Goal: Task Accomplishment & Management: Use online tool/utility

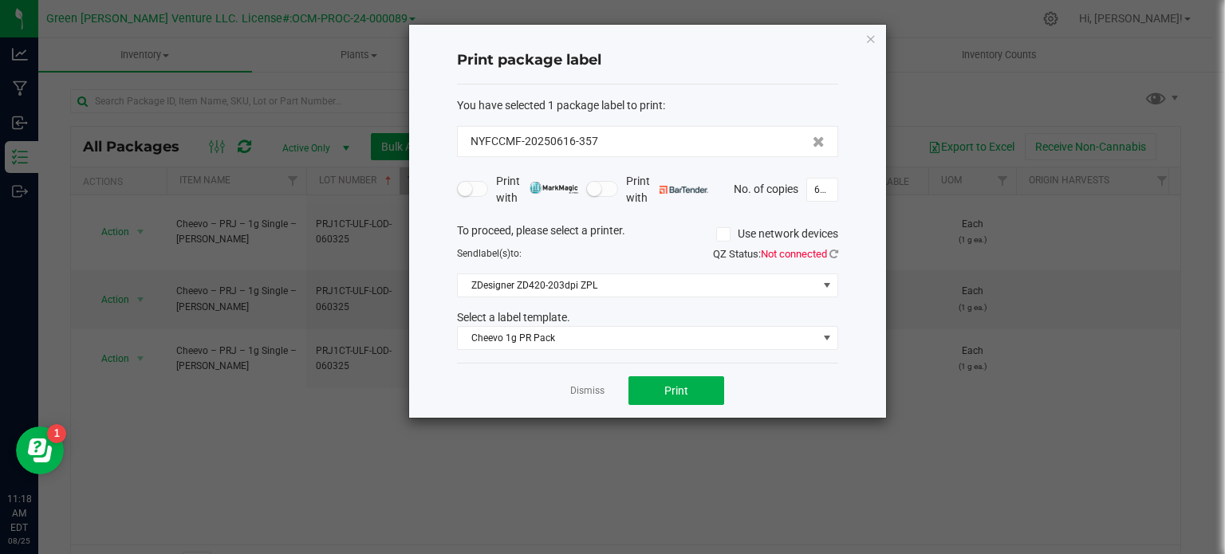
scroll to position [28, 0]
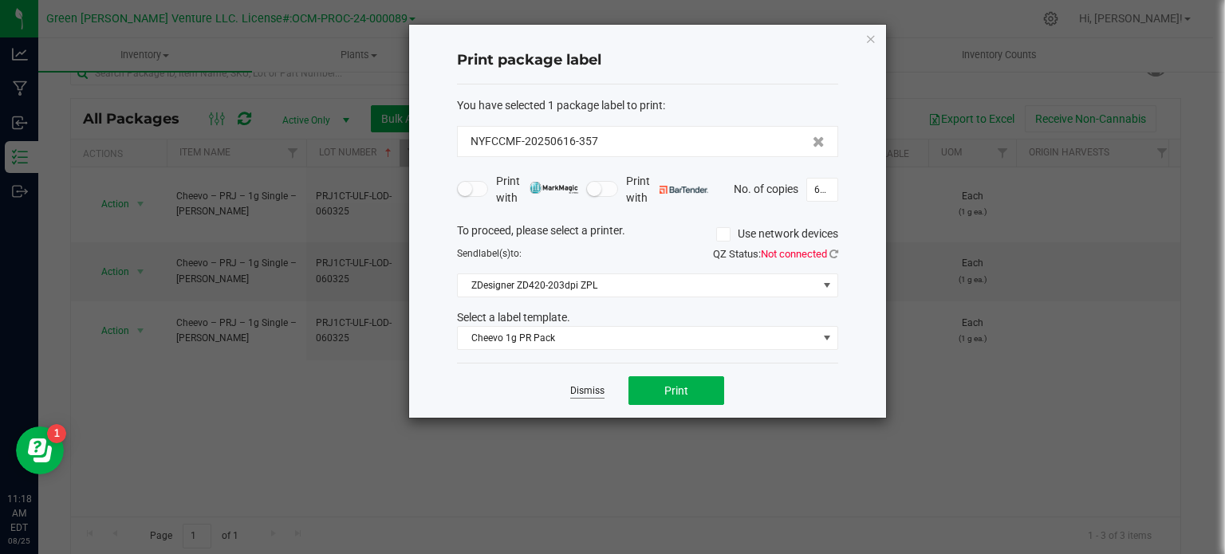
click at [580, 386] on link "Dismiss" at bounding box center [587, 391] width 34 height 14
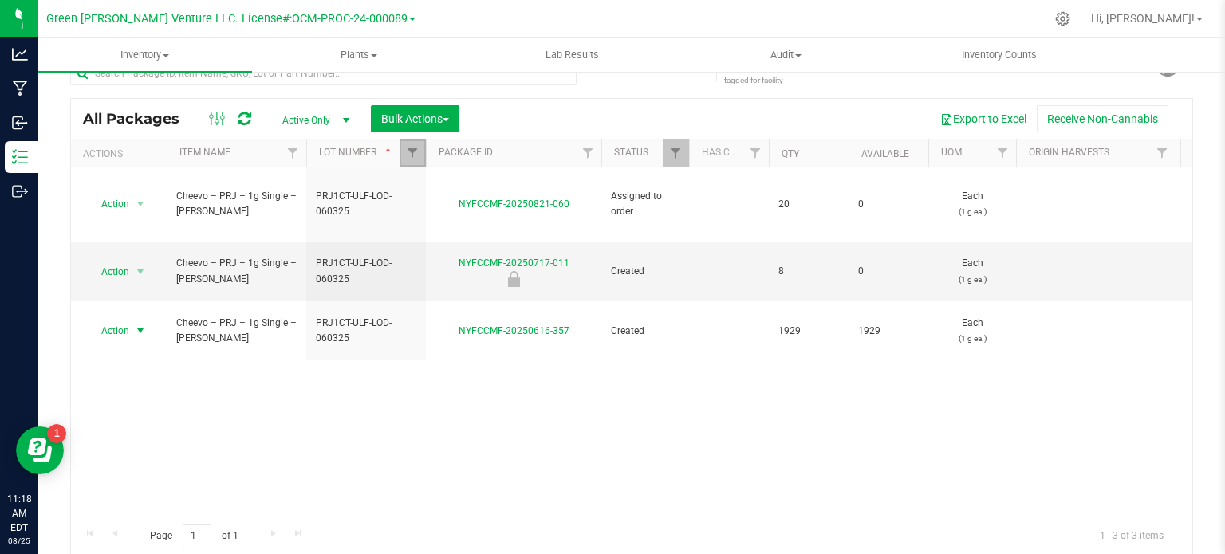
click at [411, 160] on link "Filter" at bounding box center [412, 153] width 26 height 27
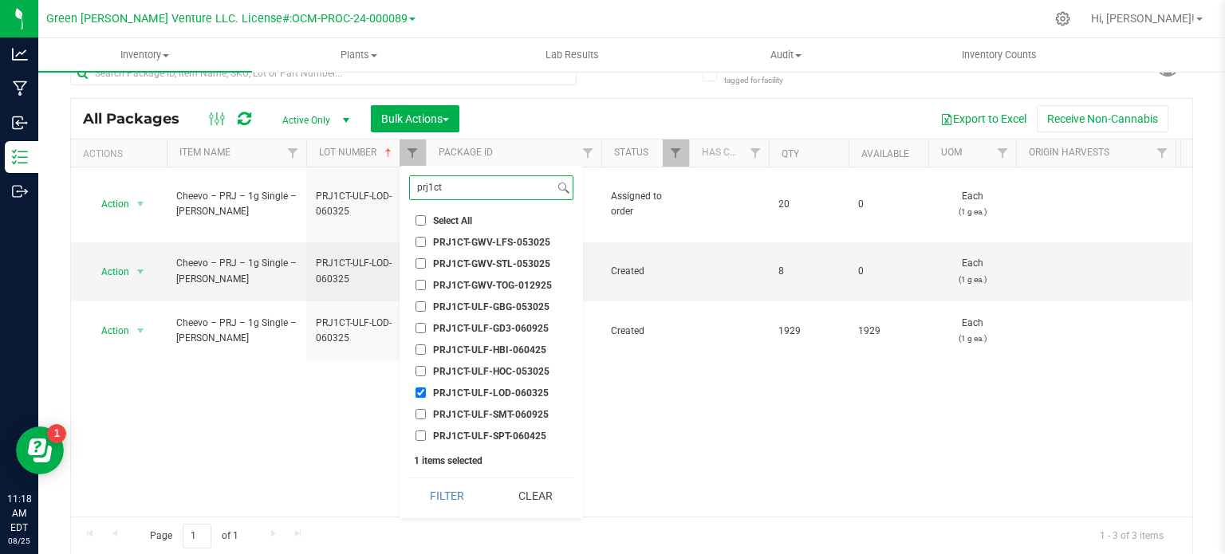
drag, startPoint x: 462, startPoint y: 184, endPoint x: 402, endPoint y: 184, distance: 60.6
click at [402, 184] on div "prj1ct Select All 012123-01THC-193FSD 0260557147654011 2022 Outdoor - LCD x Che…" at bounding box center [490, 342] width 183 height 352
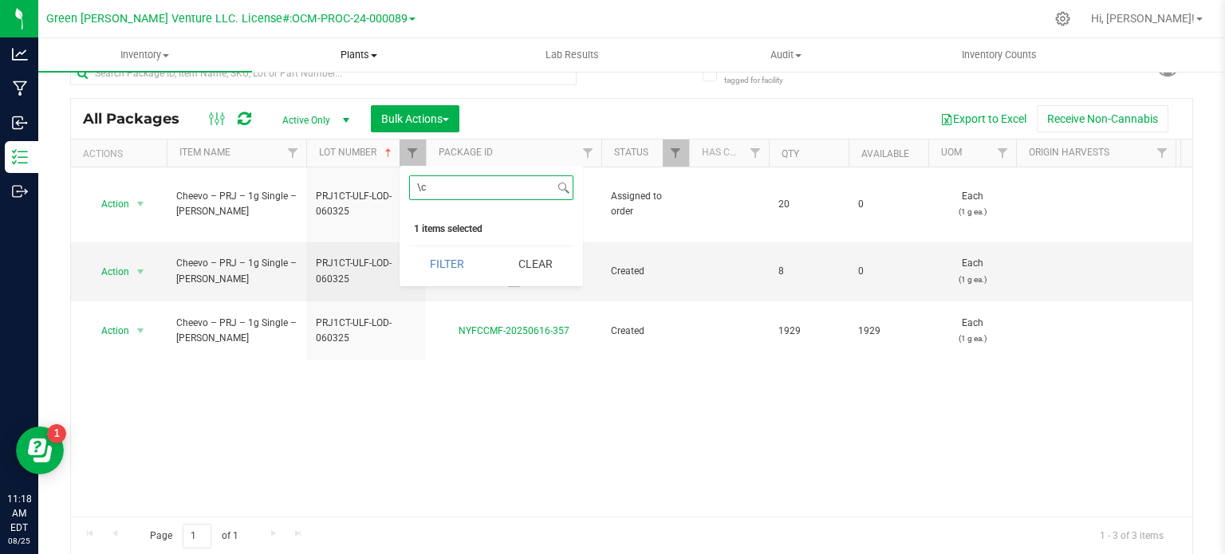
type input "\"
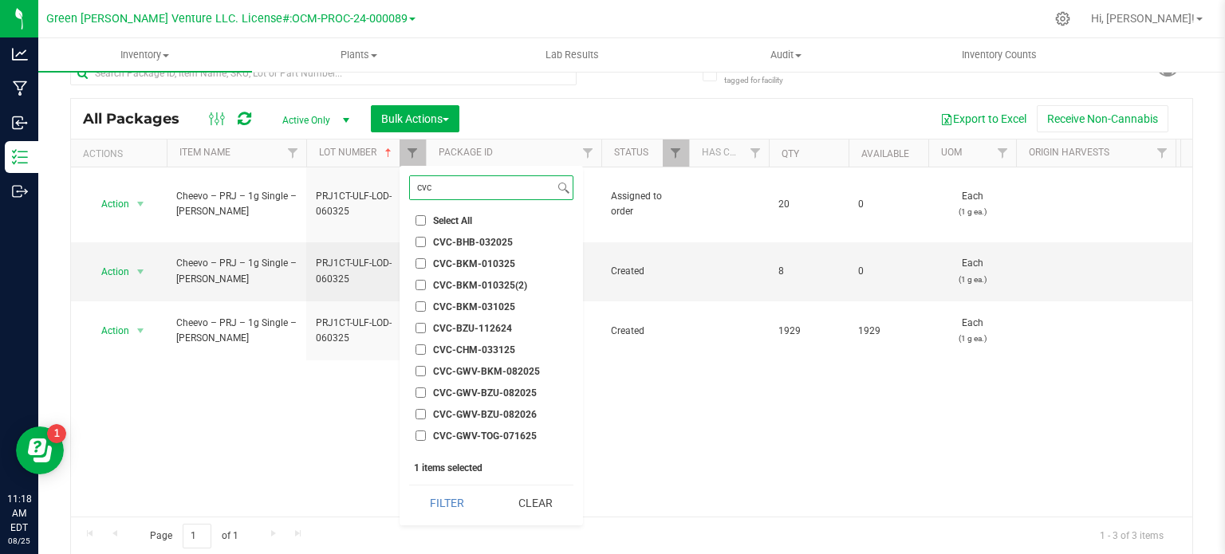
scroll to position [80, 0]
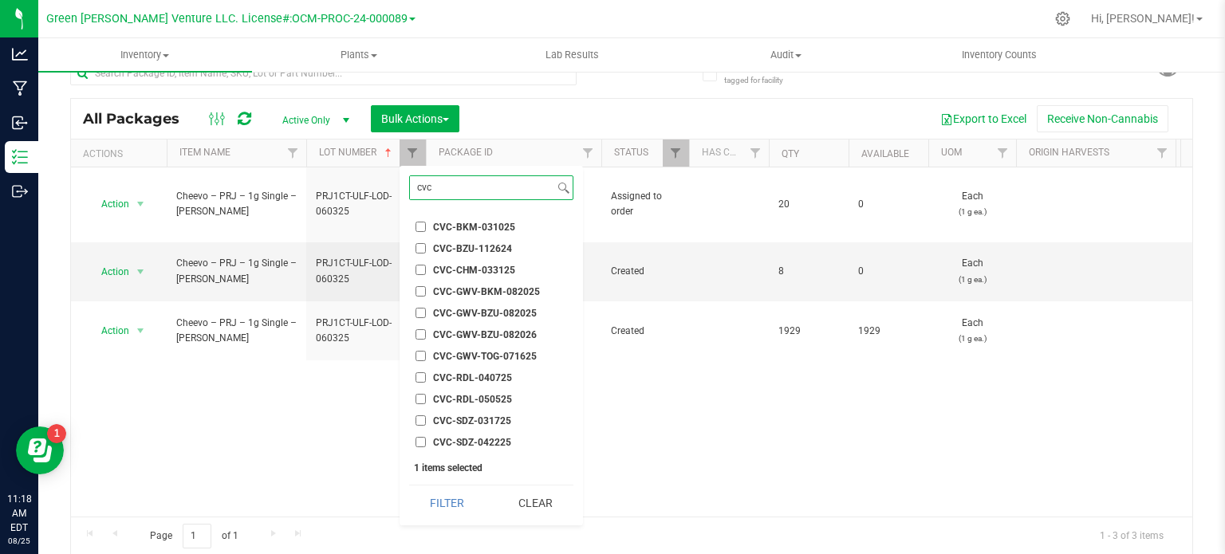
type input "cvc"
drag, startPoint x: 420, startPoint y: 355, endPoint x: 450, endPoint y: 398, distance: 52.6
click at [422, 356] on input "CVC-GWV-TOG-071625" at bounding box center [420, 356] width 10 height 10
checkbox input "true"
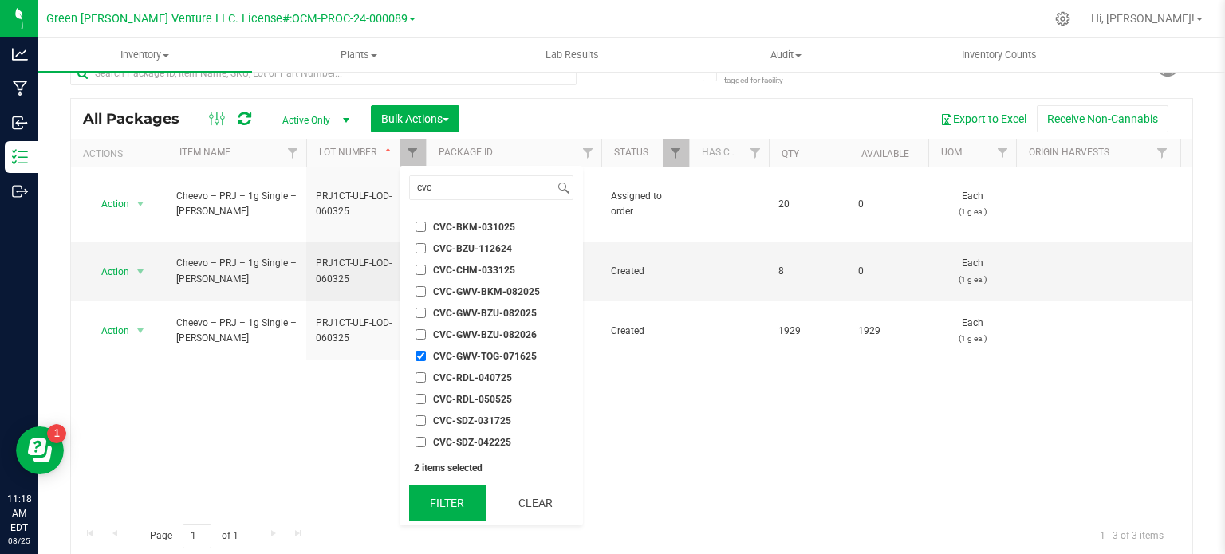
click at [462, 509] on button "Filter" at bounding box center [447, 503] width 77 height 35
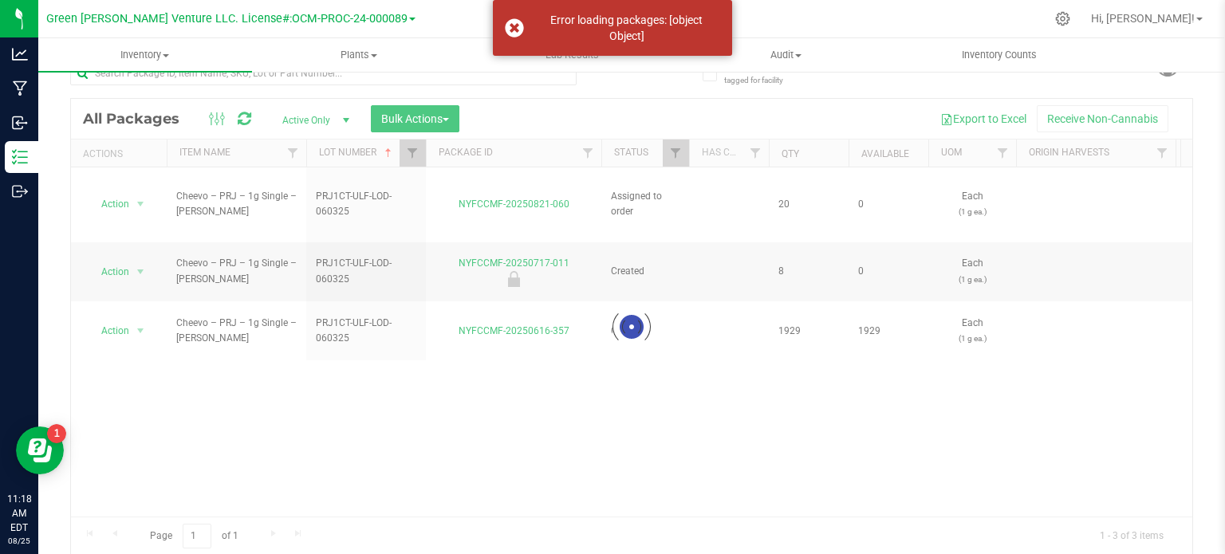
scroll to position [0, 0]
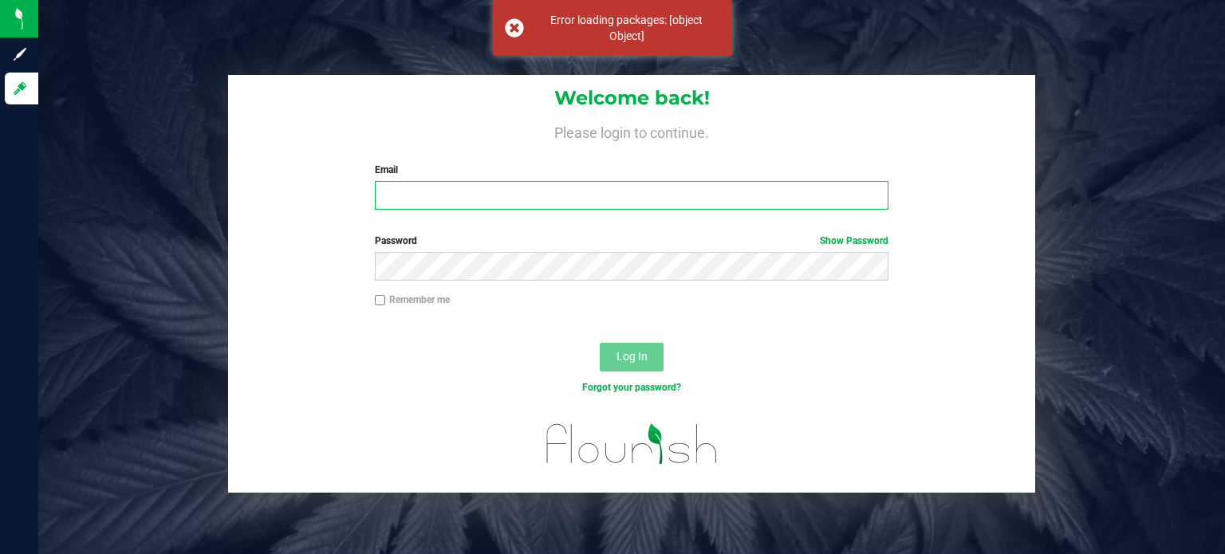
type input "[EMAIL_ADDRESS][DOMAIN_NAME]"
click at [630, 356] on span "Log In" at bounding box center [631, 356] width 31 height 13
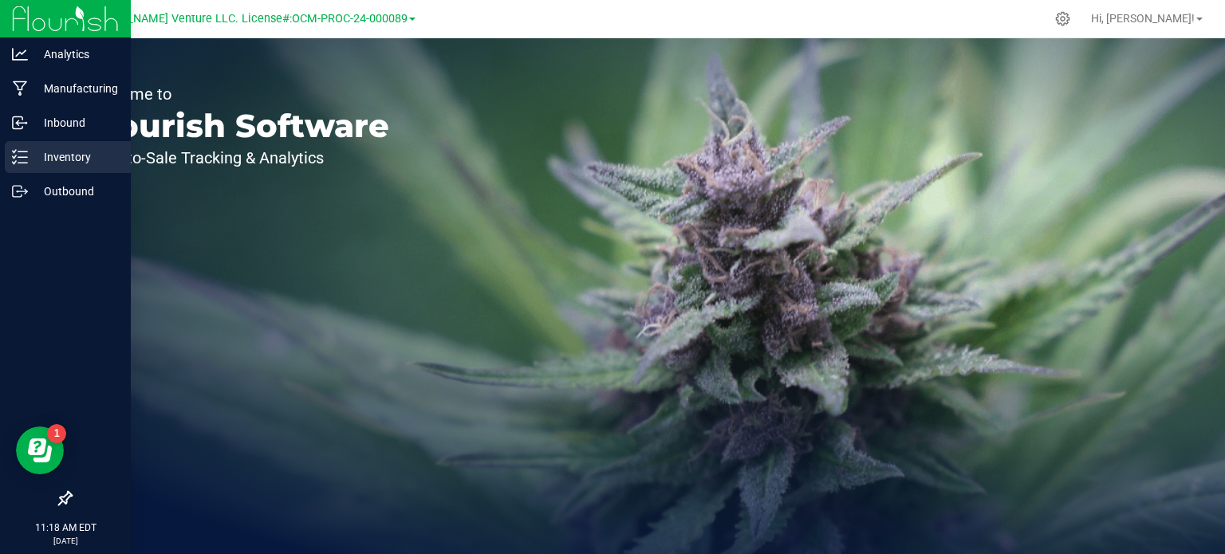
click at [80, 154] on p "Inventory" at bounding box center [76, 157] width 96 height 19
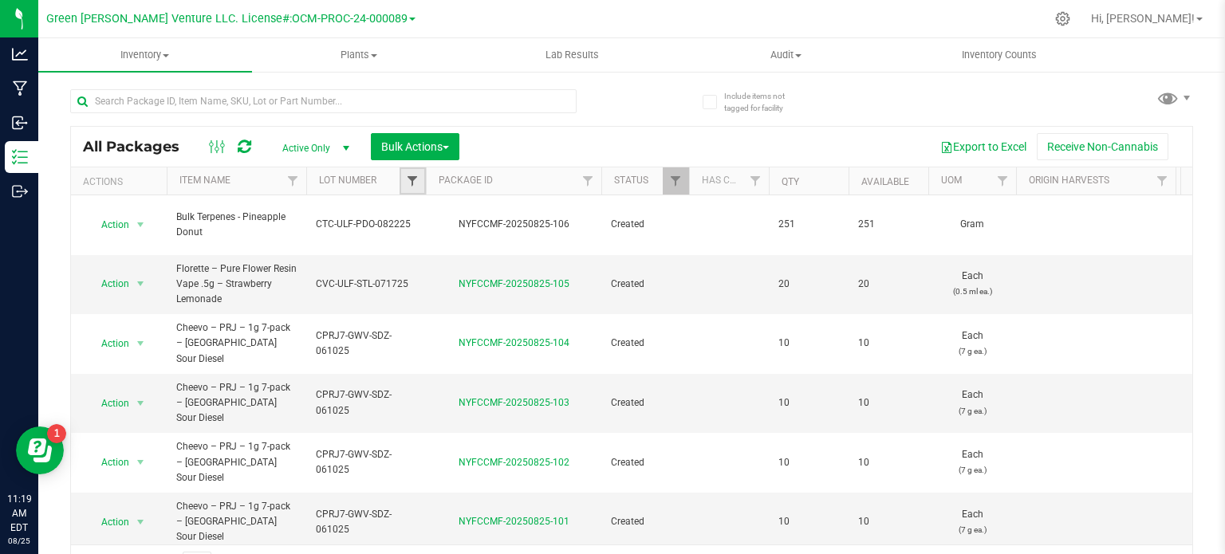
click at [408, 175] on span "Filter" at bounding box center [412, 181] width 13 height 13
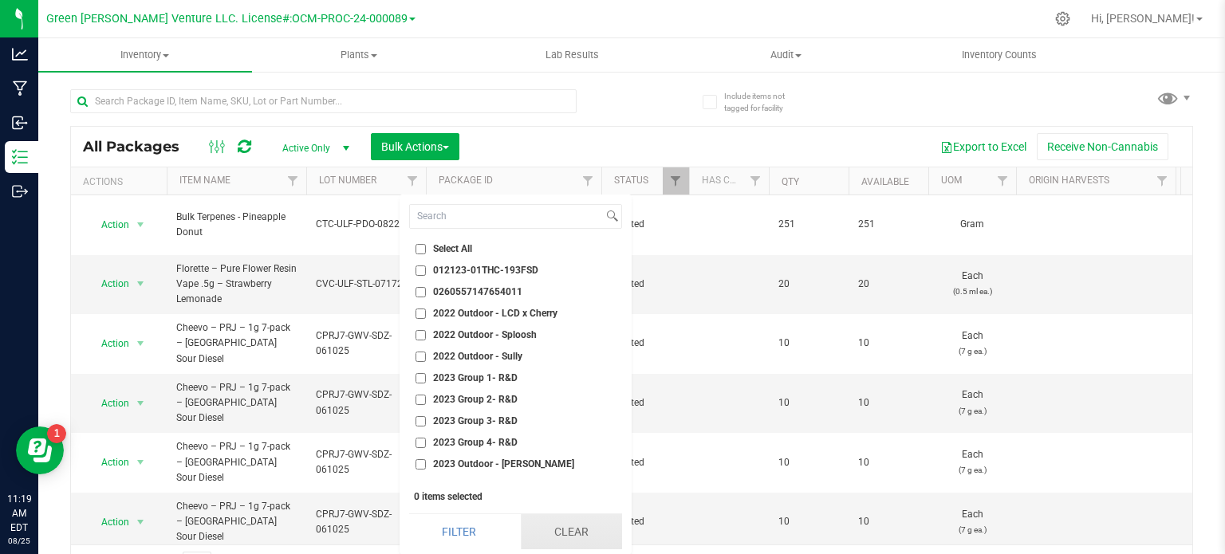
click at [561, 525] on button "Clear" at bounding box center [571, 531] width 101 height 35
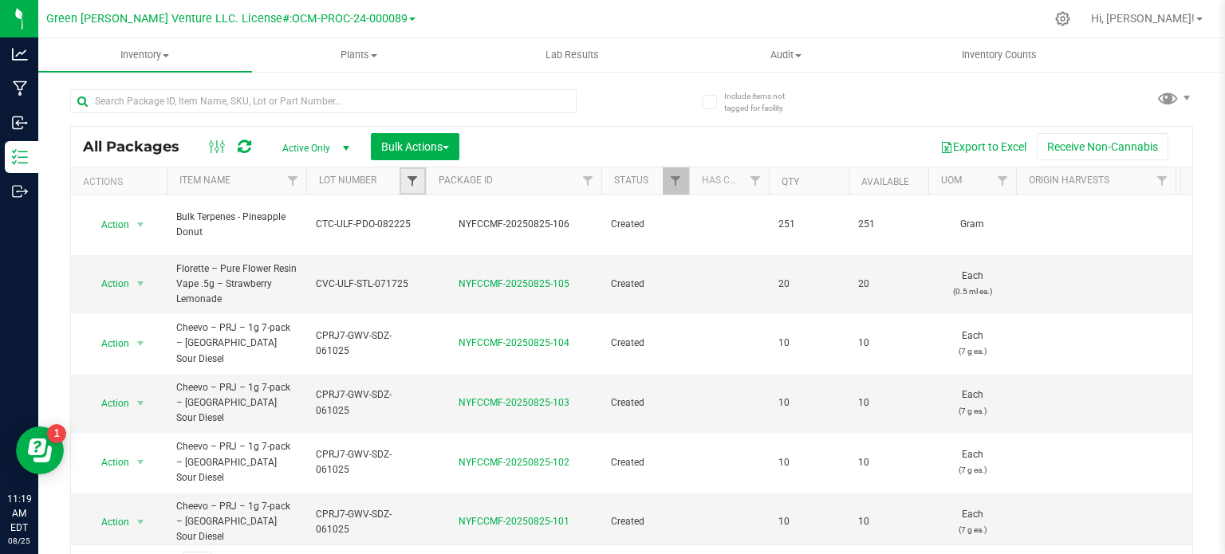
click at [408, 175] on span "Filter" at bounding box center [412, 181] width 13 height 13
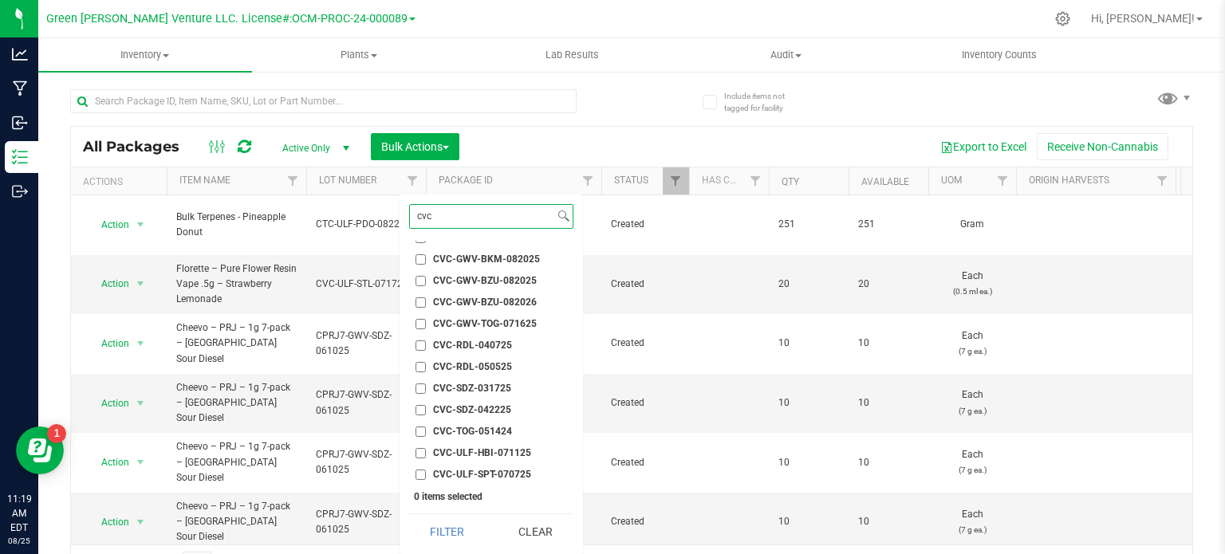
scroll to position [159, 0]
type input "cvc"
click at [419, 302] on input "CVC-GWV-TOG-071625" at bounding box center [420, 305] width 10 height 10
checkbox input "true"
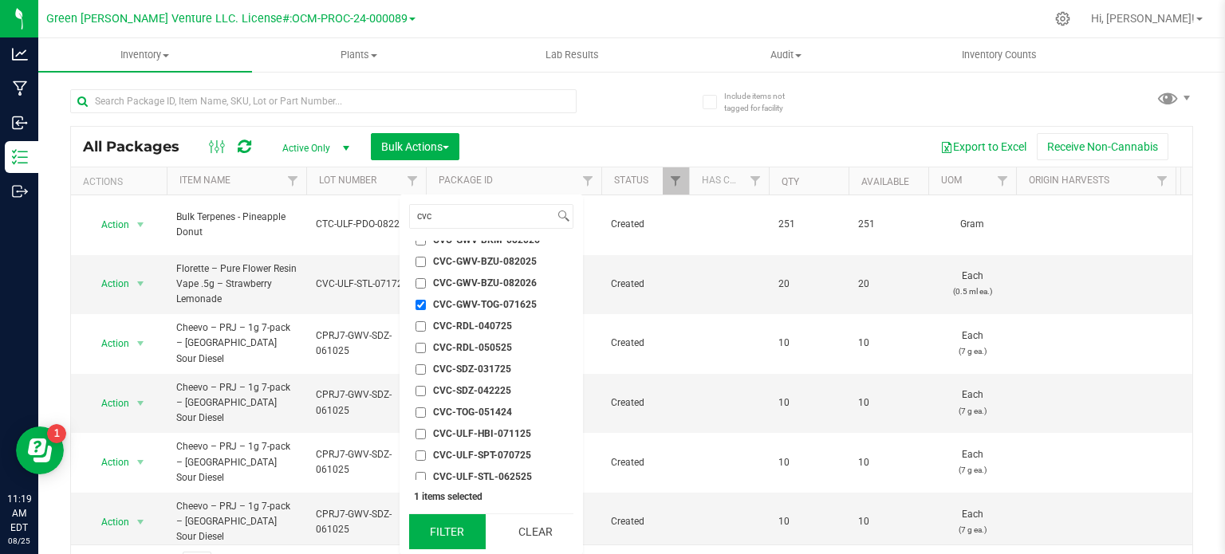
click at [459, 521] on button "Filter" at bounding box center [447, 531] width 77 height 35
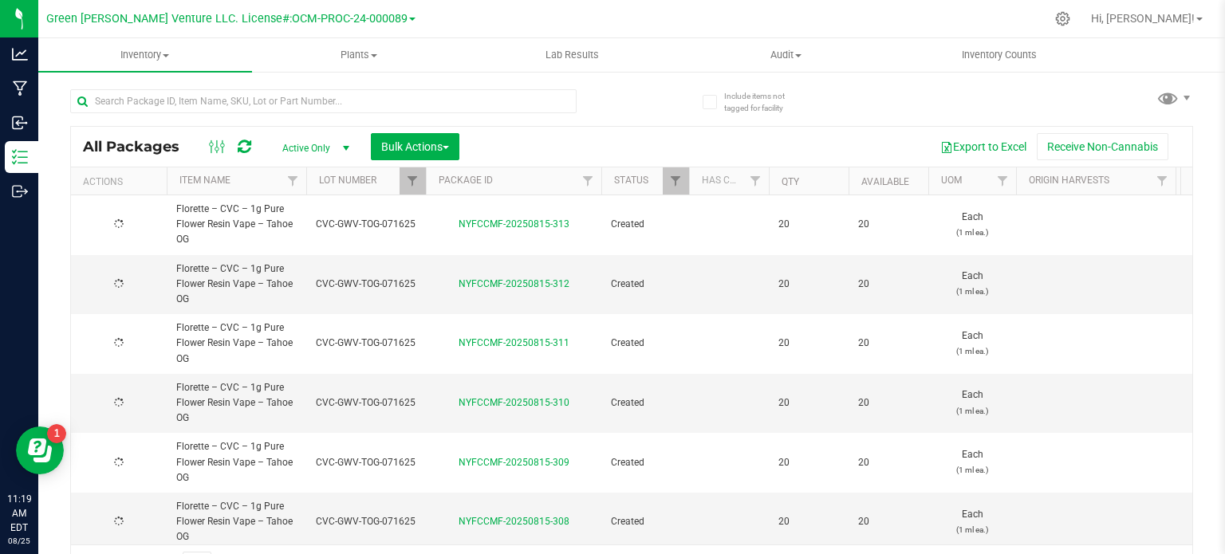
type input "[DATE]"
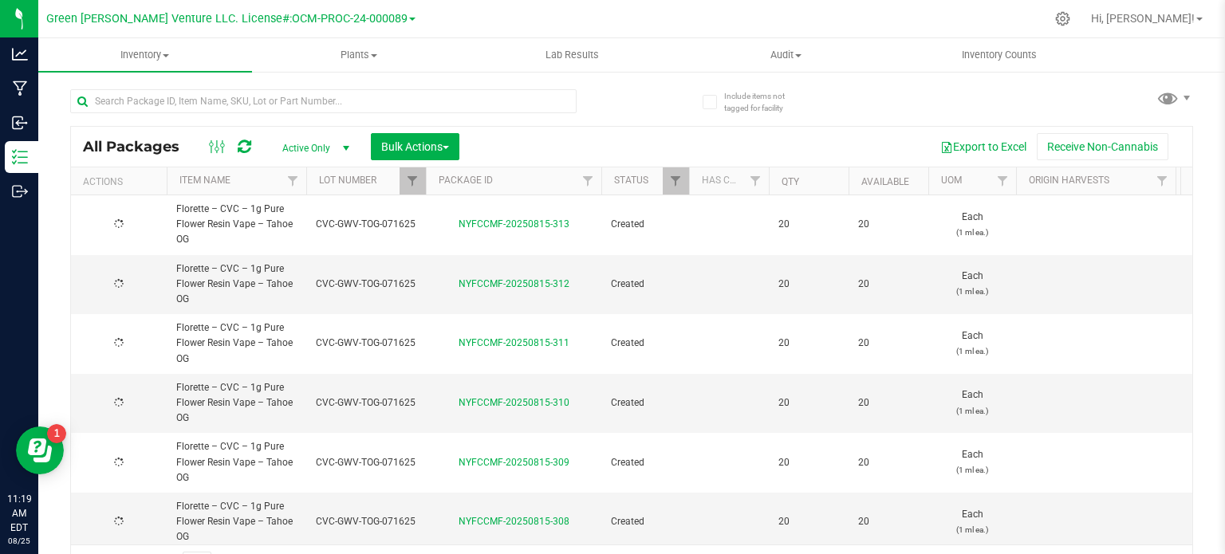
type input "[DATE]"
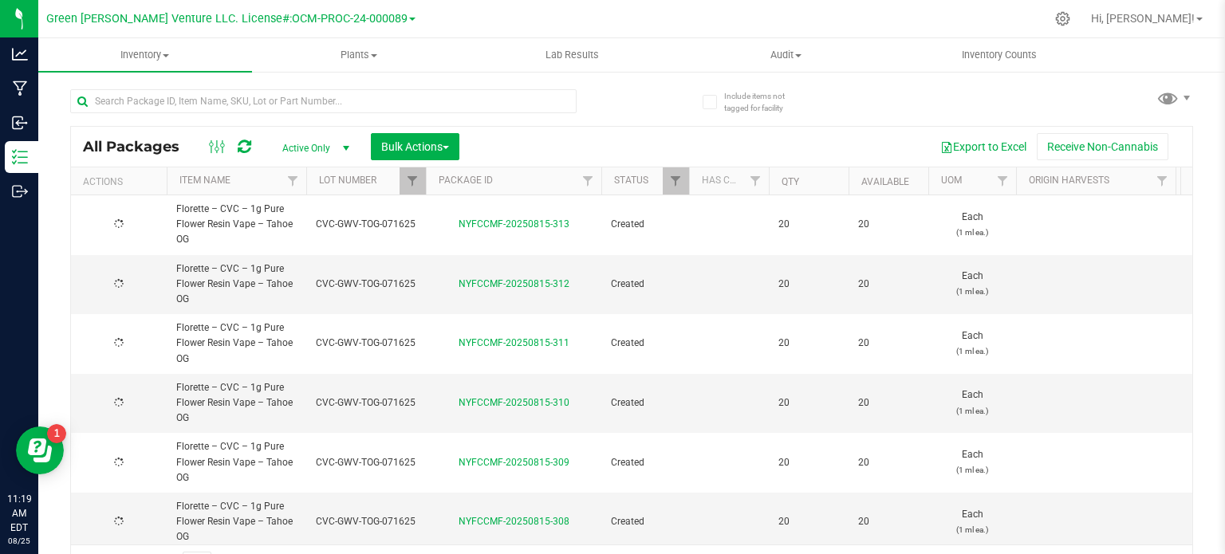
type input "[DATE]"
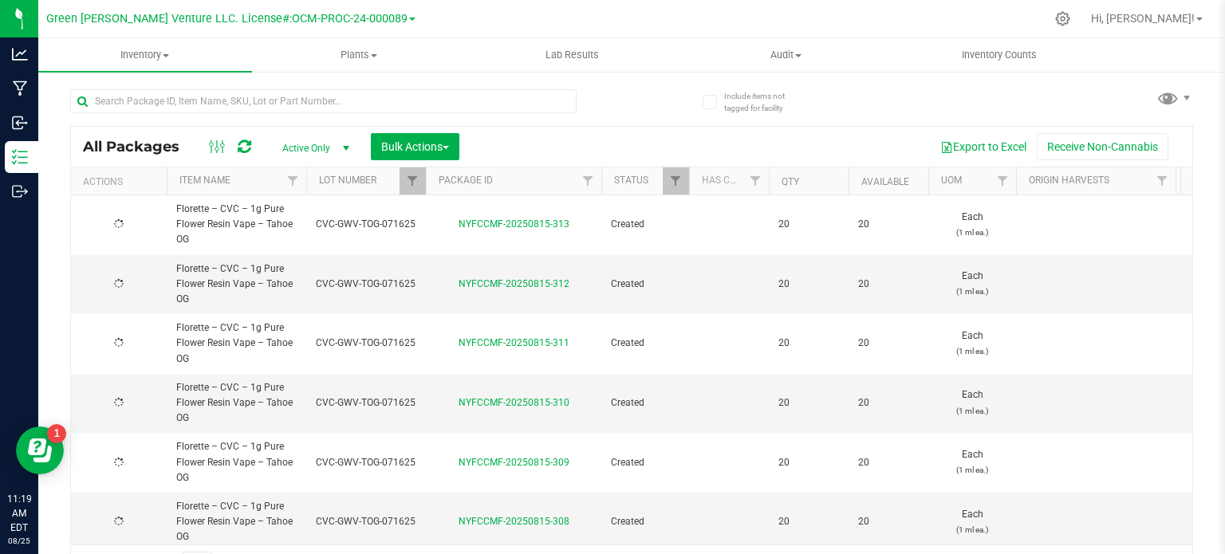
type input "[DATE]"
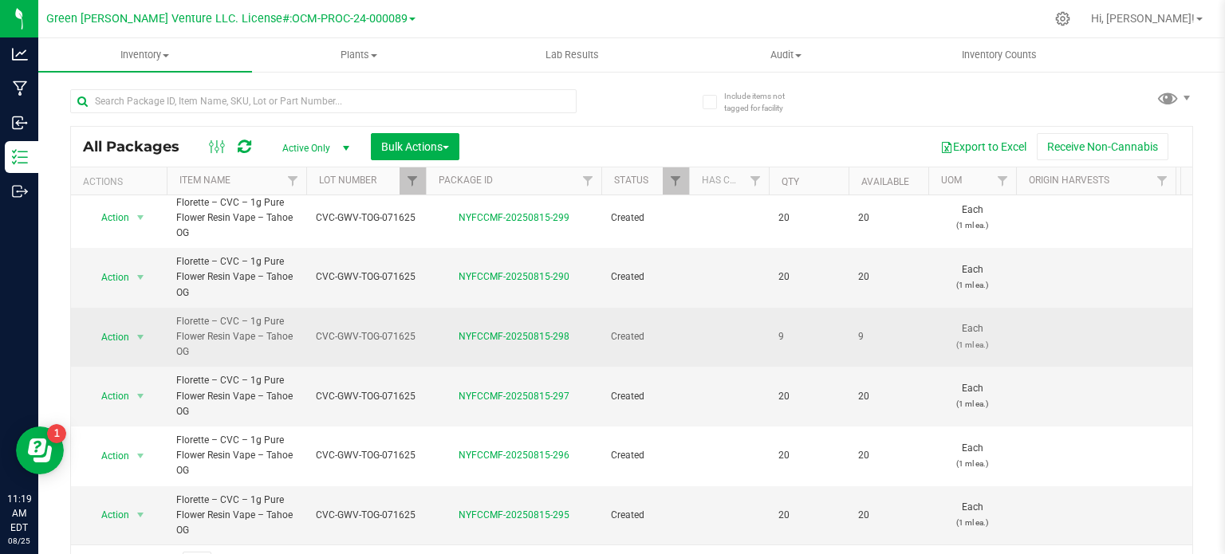
scroll to position [28, 0]
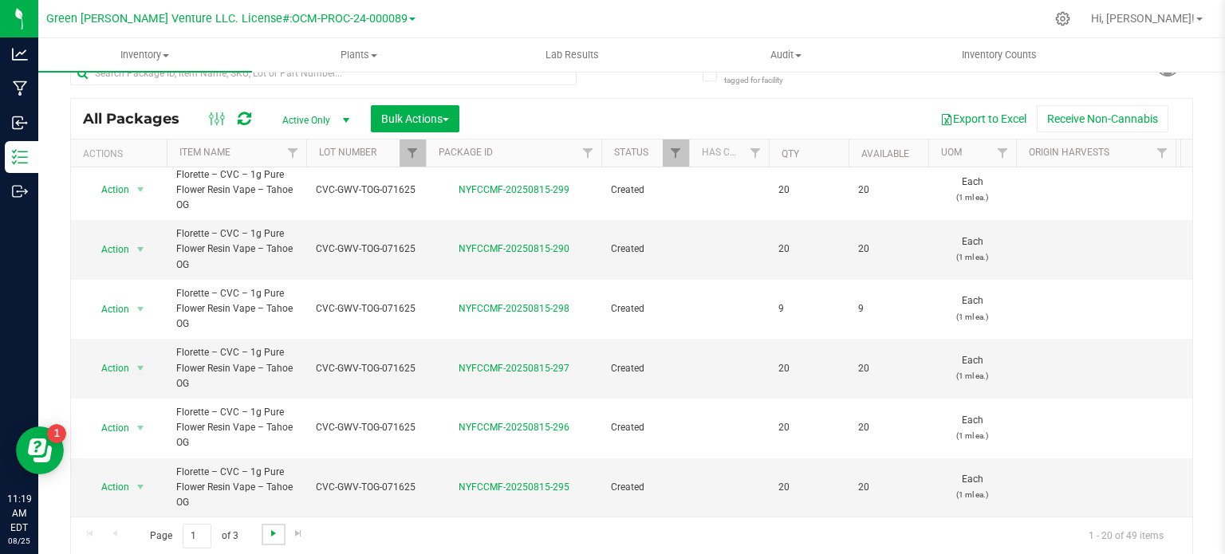
click at [273, 534] on span "Go to the next page" at bounding box center [273, 533] width 13 height 13
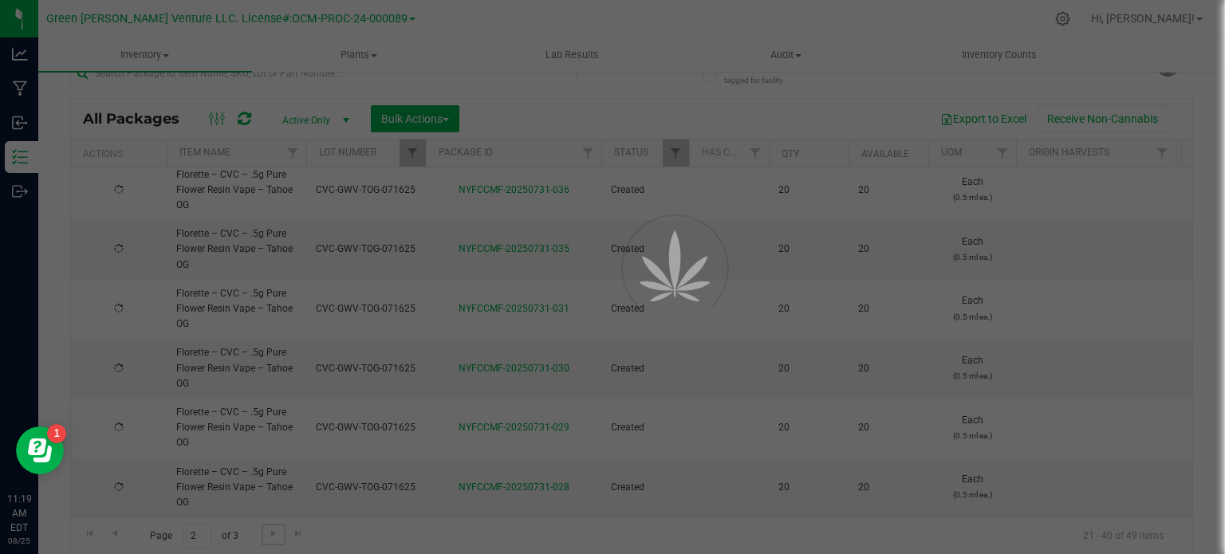
type input "[DATE]"
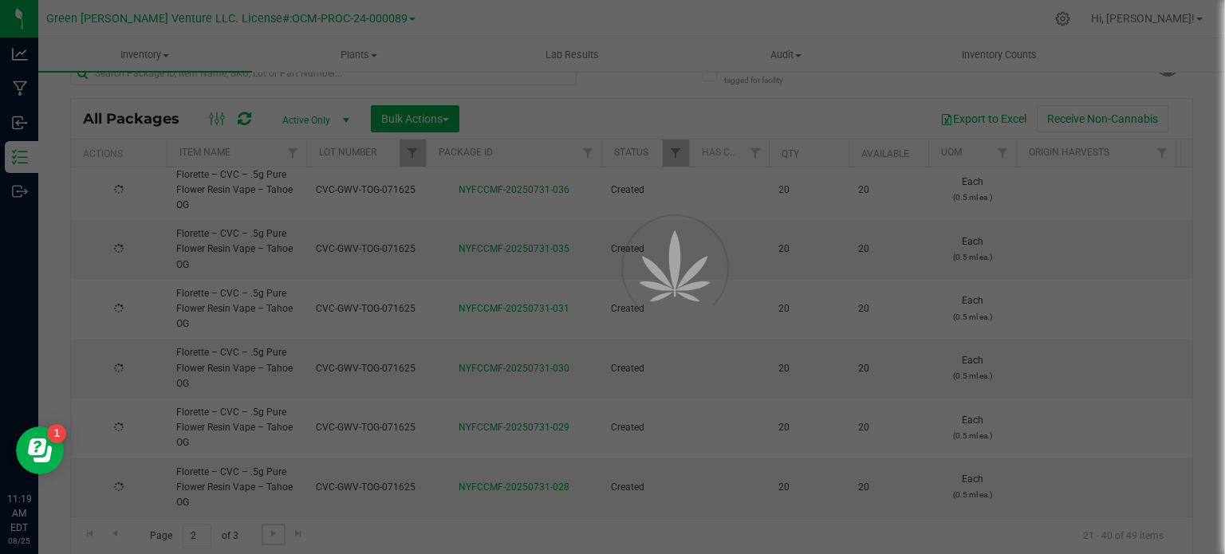
type input "[DATE]"
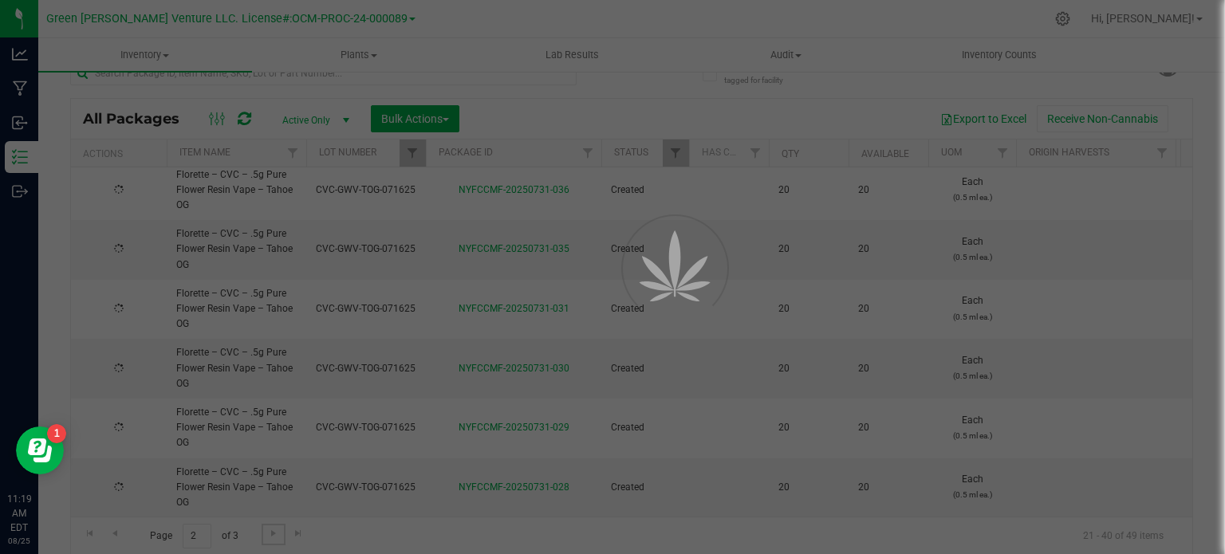
type input "[DATE]"
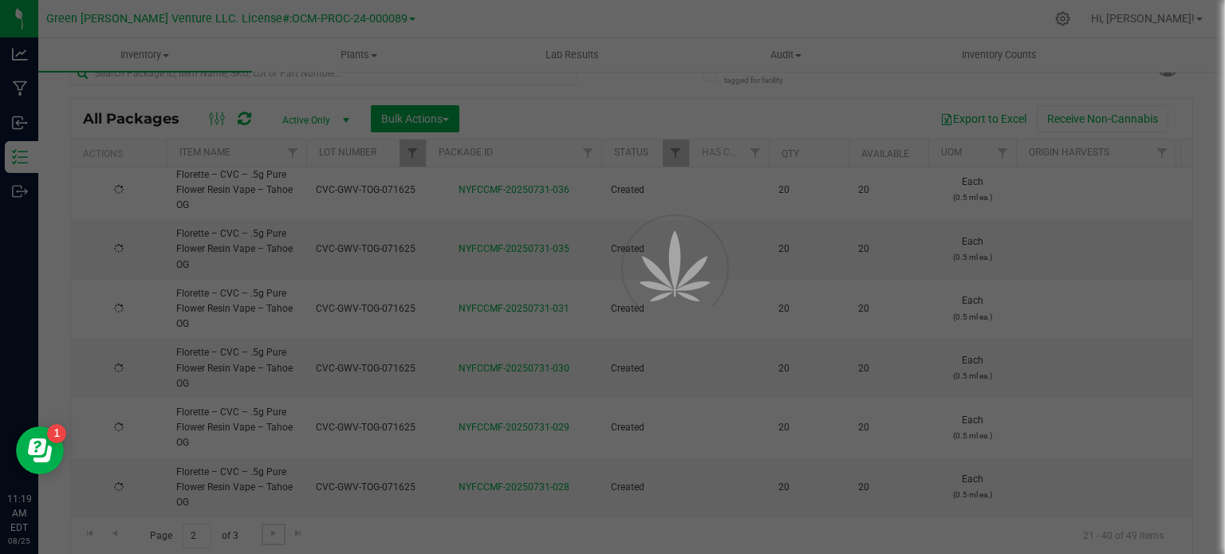
type input "[DATE]"
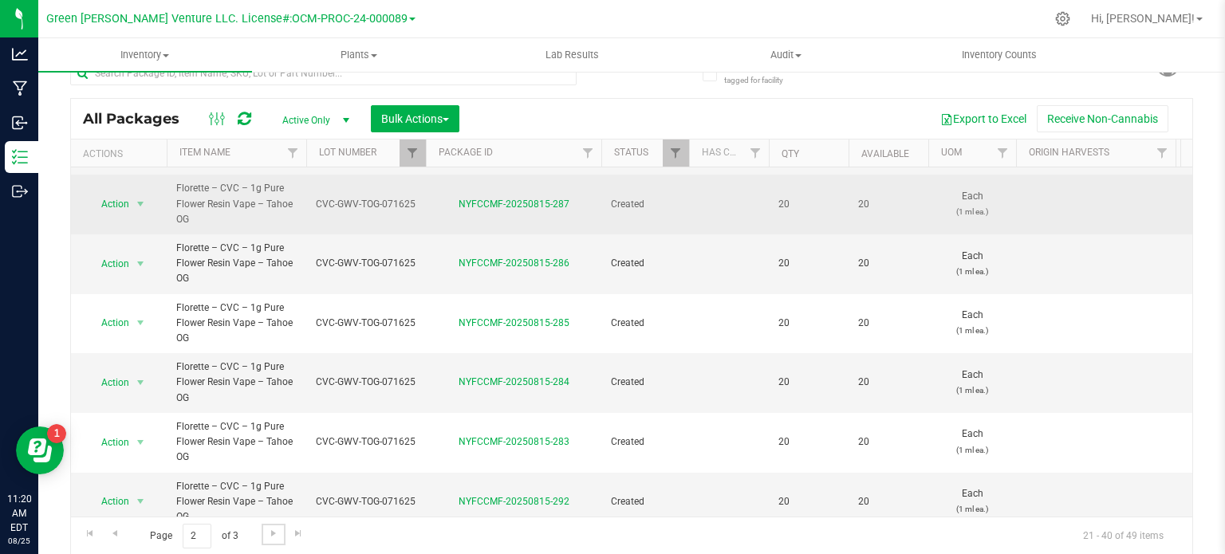
scroll to position [210, 0]
